Goal: Task Accomplishment & Management: Use online tool/utility

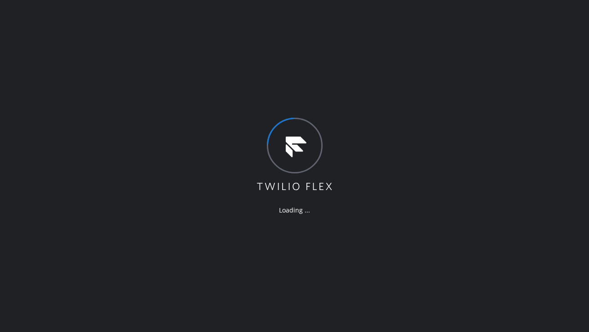
click at [299, 87] on div "Loading ..." at bounding box center [294, 166] width 589 height 332
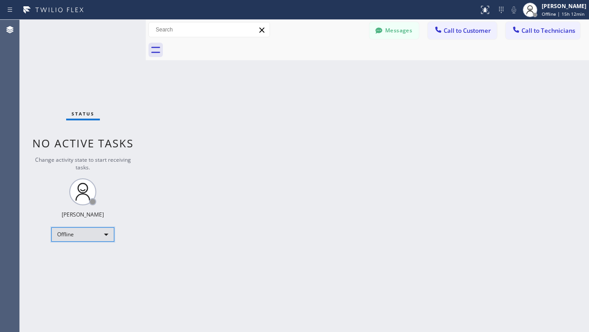
click at [68, 233] on div "Offline" at bounding box center [82, 235] width 63 height 14
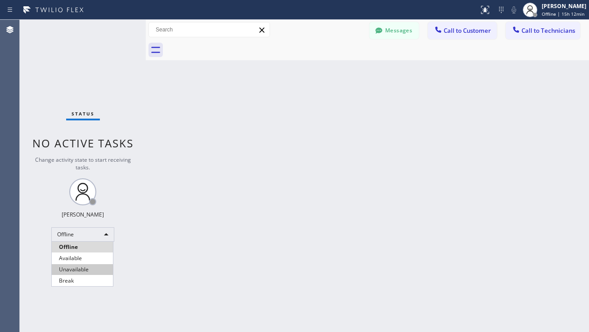
click at [63, 265] on li "Unavailable" at bounding box center [82, 269] width 61 height 11
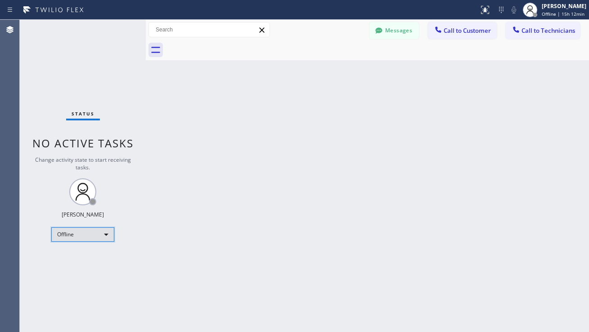
click at [81, 235] on div "Offline" at bounding box center [82, 235] width 63 height 14
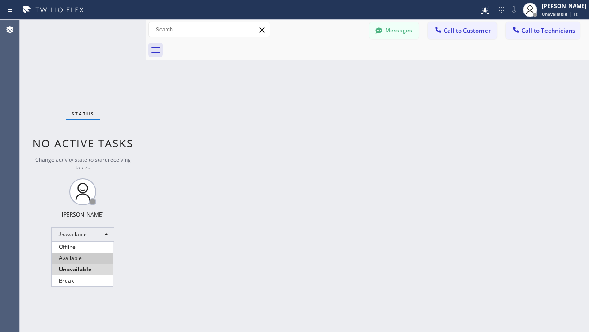
click at [68, 258] on li "Available" at bounding box center [82, 258] width 61 height 11
